Goal: Task Accomplishment & Management: Manage account settings

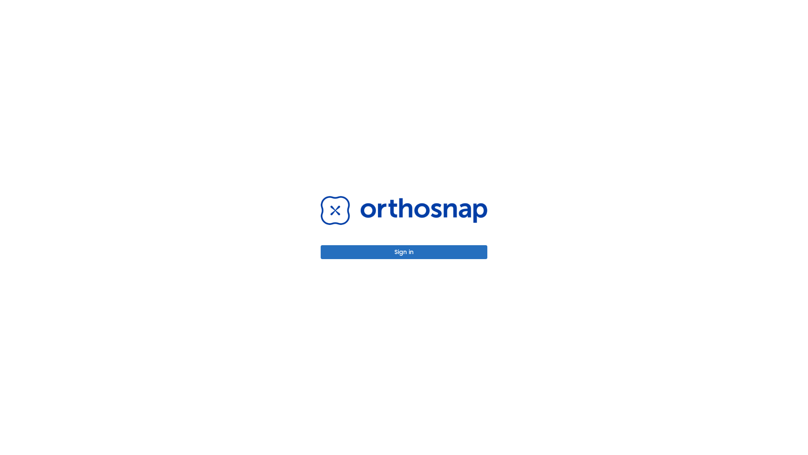
click at [404, 252] on button "Sign in" at bounding box center [404, 252] width 167 height 14
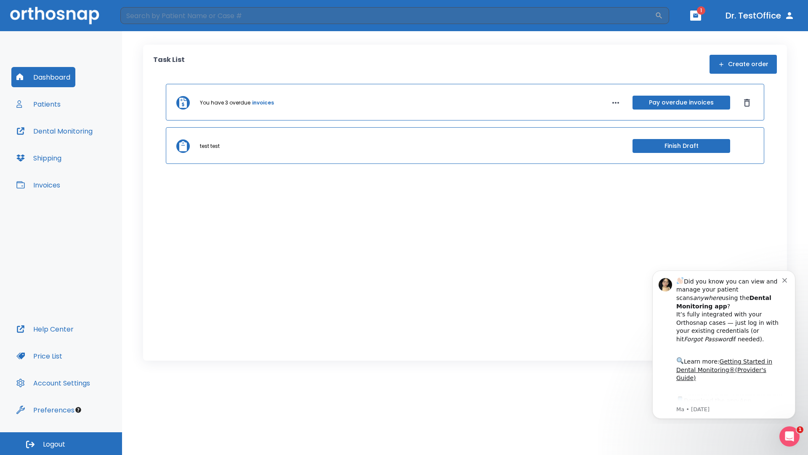
click at [61, 443] on span "Logout" at bounding box center [54, 443] width 22 height 9
